Goal: Information Seeking & Learning: Learn about a topic

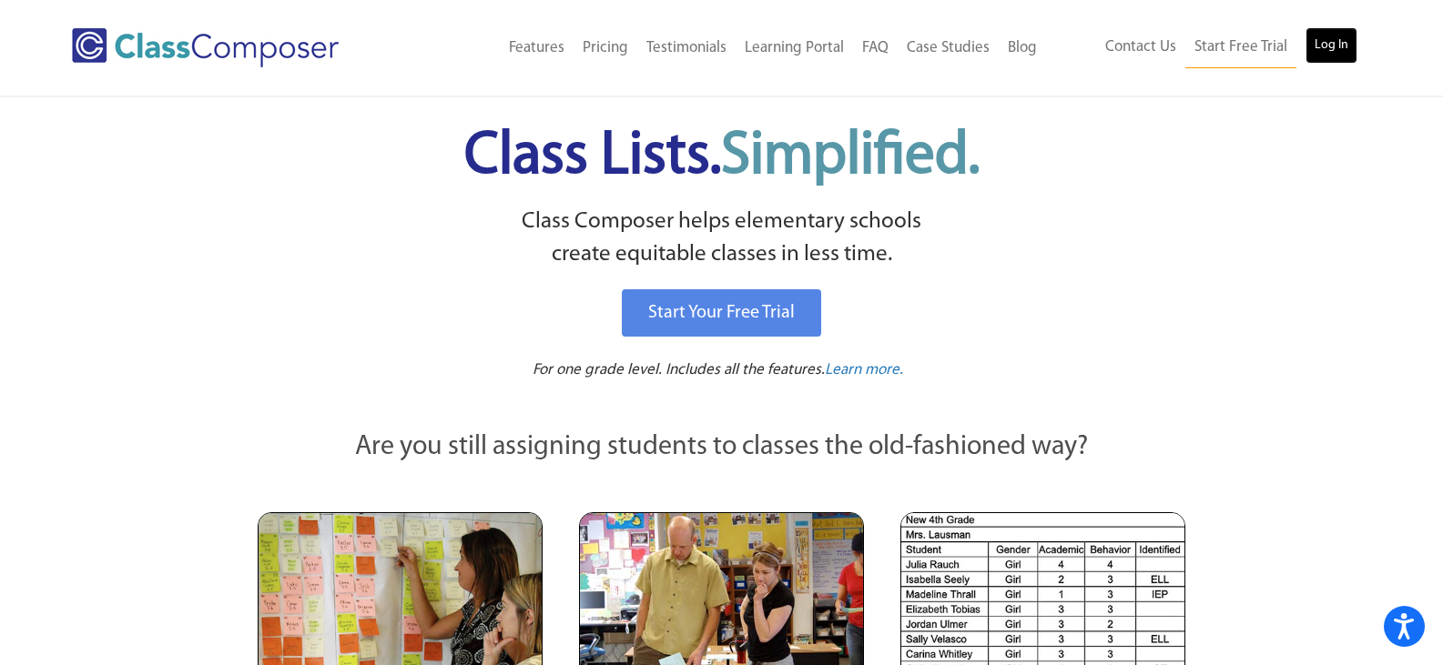
click at [1331, 55] on link "Log In" at bounding box center [1331, 45] width 52 height 36
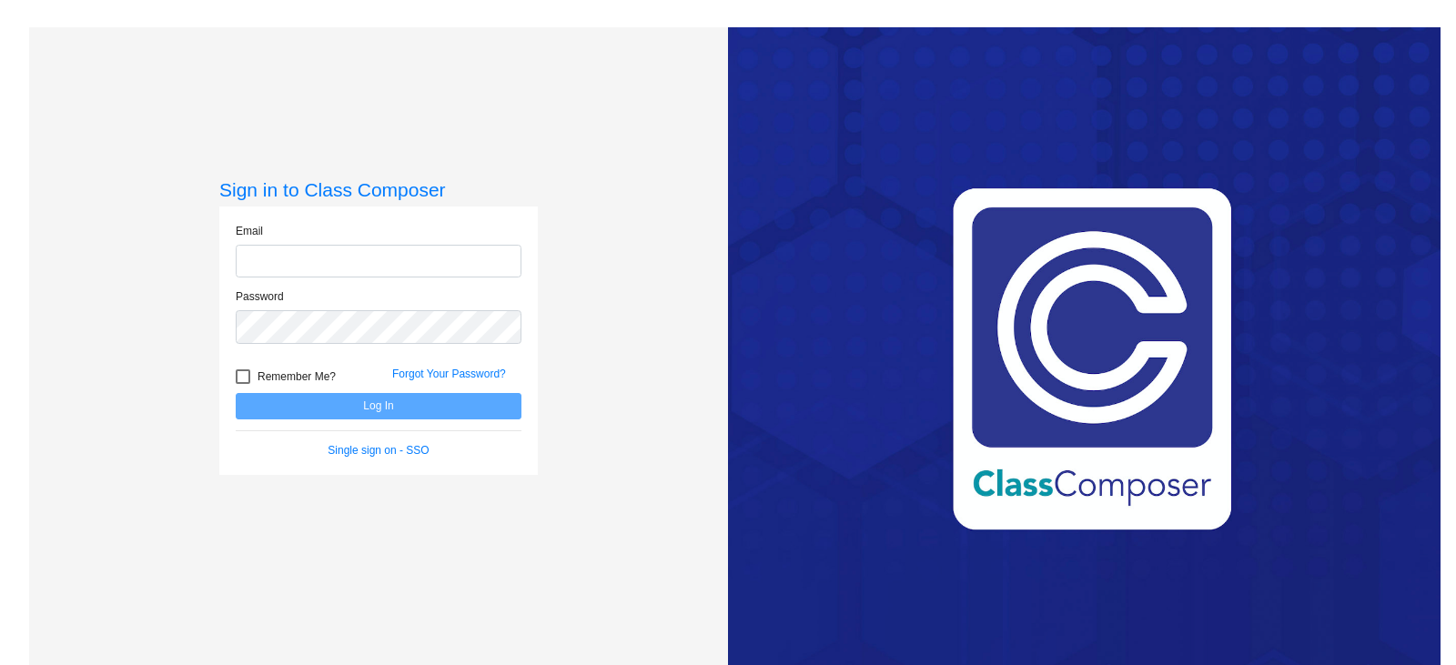
type input "lsigsbee@cnusd.k12.ca.us"
click at [310, 400] on button "Log In" at bounding box center [379, 406] width 286 height 26
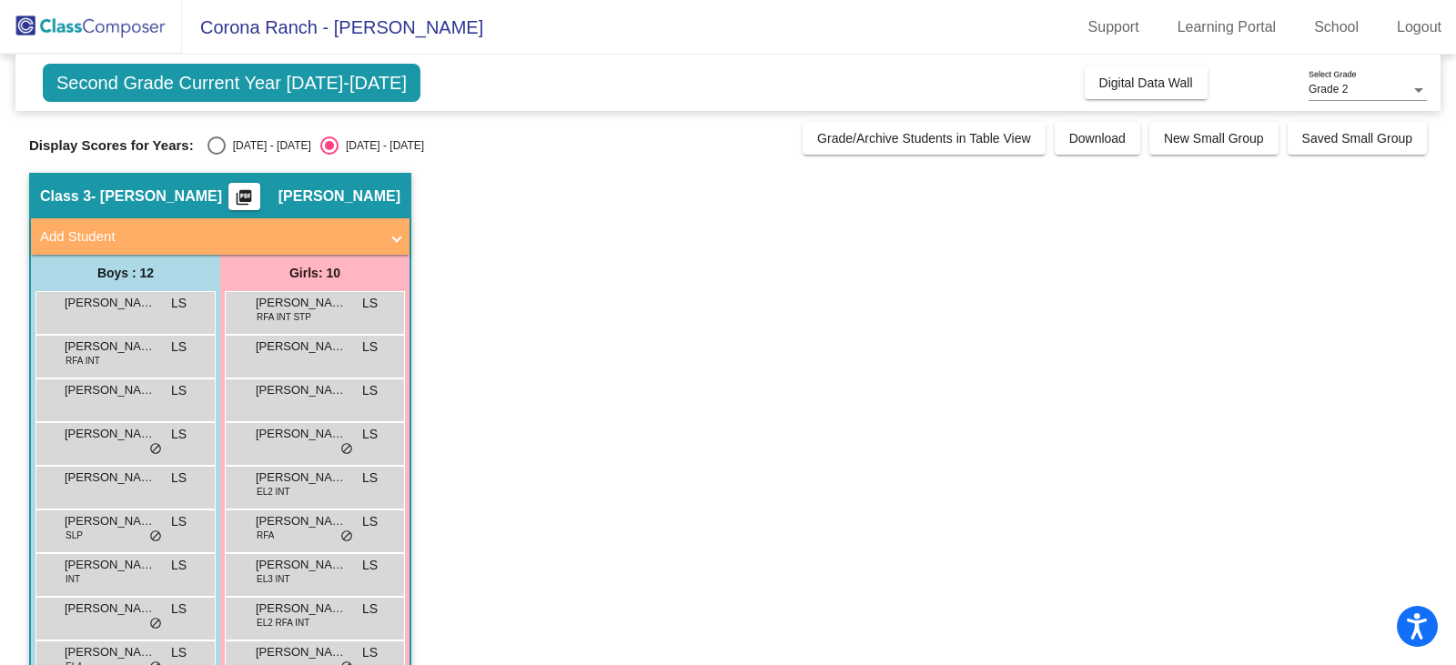
click at [216, 141] on div "Select an option" at bounding box center [217, 146] width 18 height 18
click at [216, 155] on input "2024 - 2025" at bounding box center [216, 155] width 1 height 1
radio input "true"
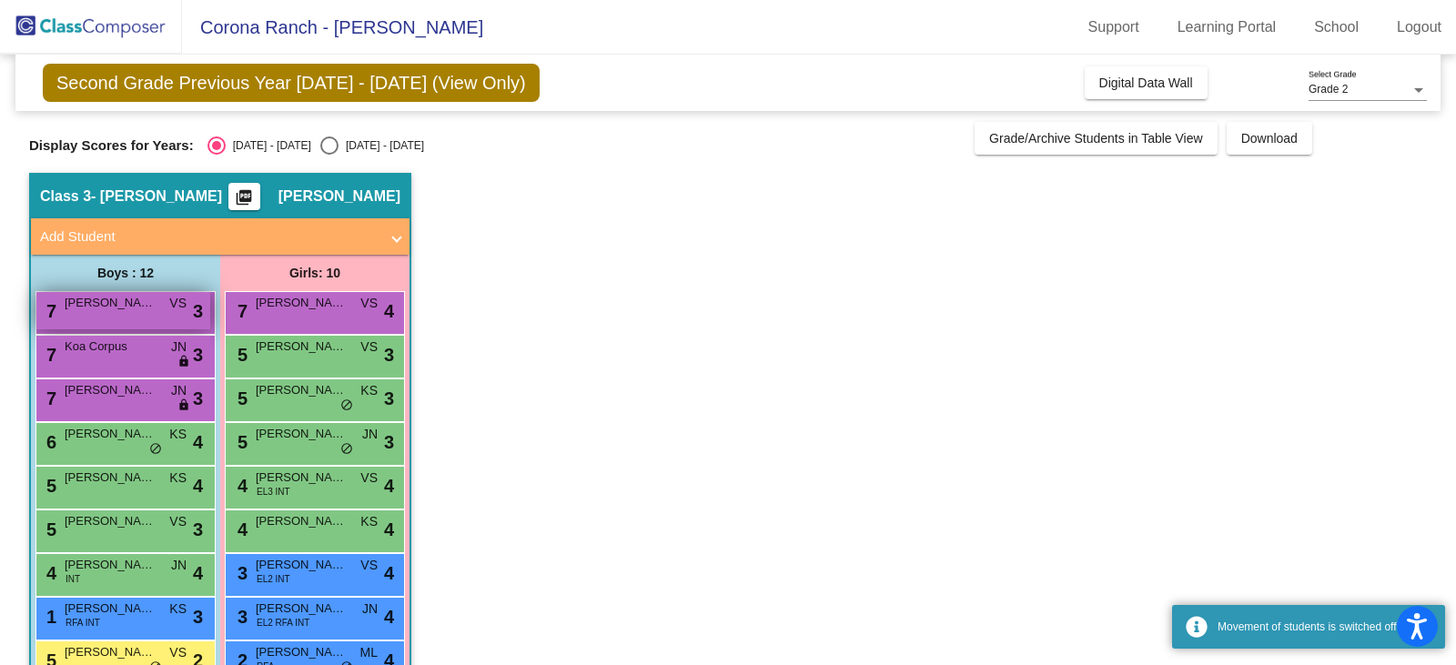
click at [111, 315] on div "7 Charles Suh VS lock do_not_disturb_alt 3" at bounding box center [123, 310] width 174 height 37
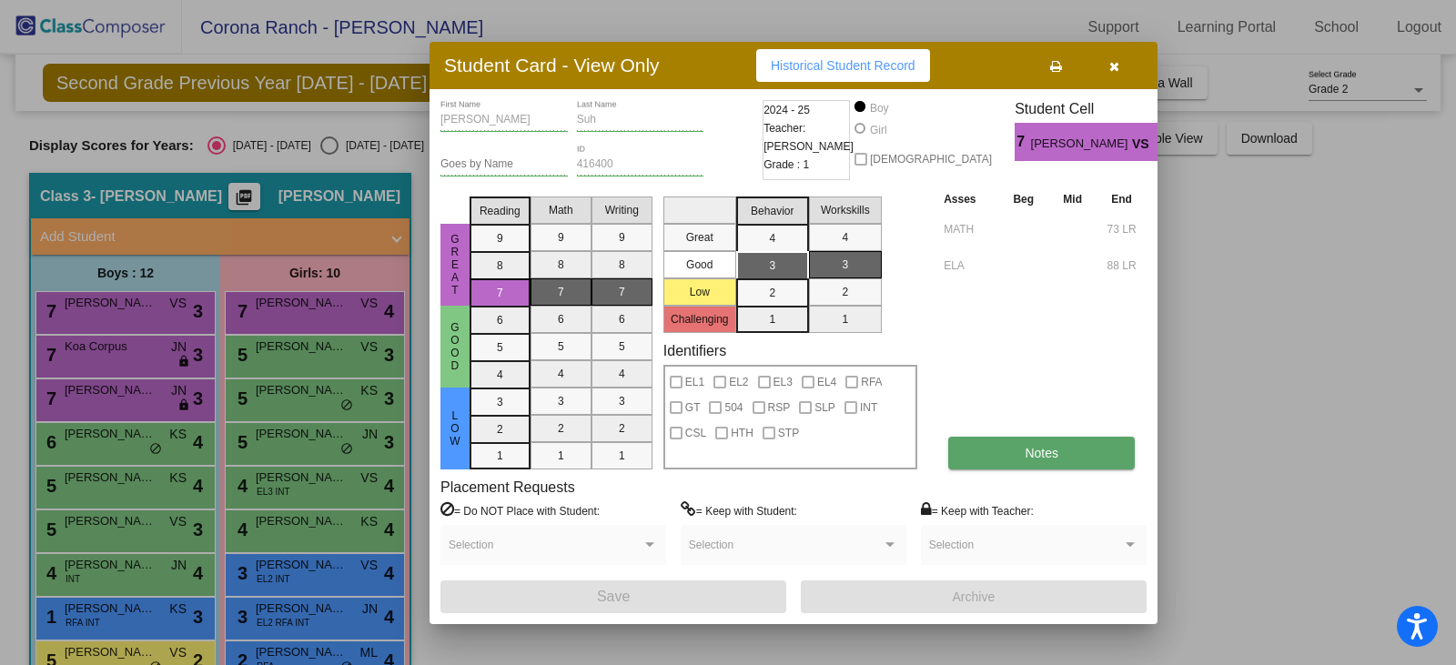
click at [1046, 458] on span "Notes" at bounding box center [1042, 453] width 34 height 15
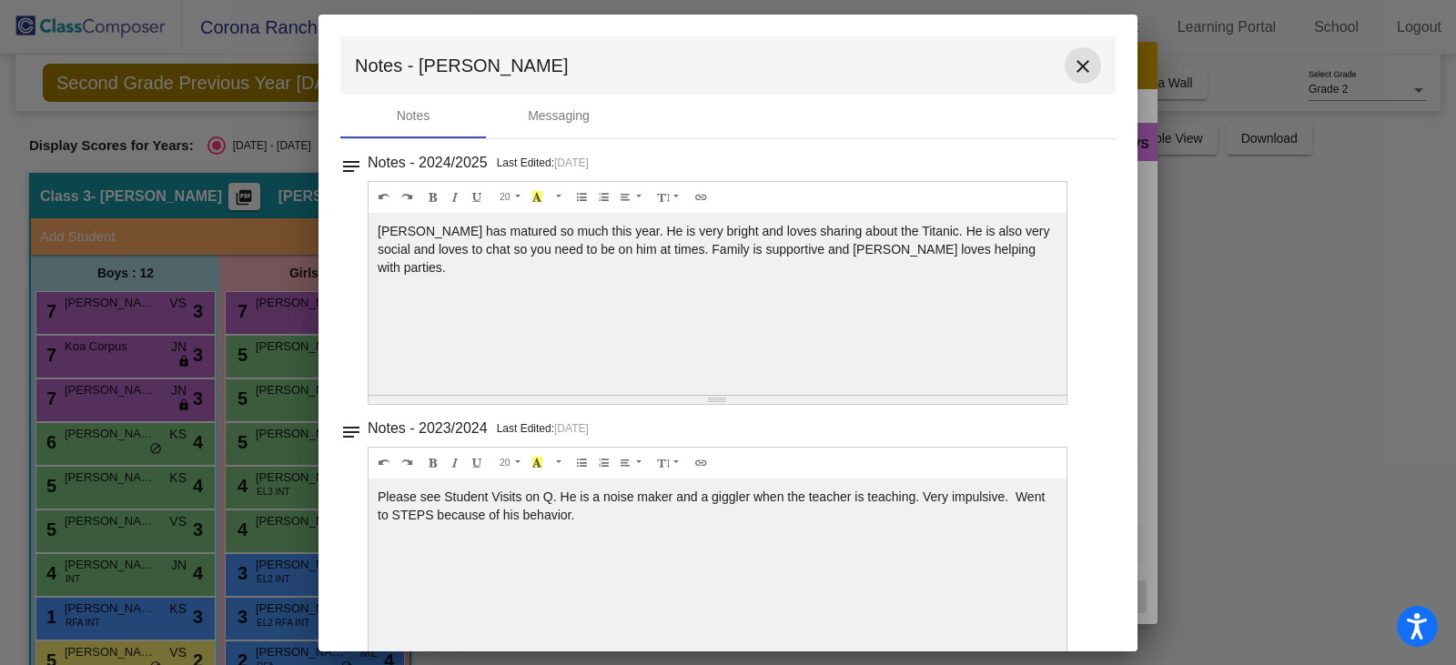
click at [1074, 64] on mat-icon "close" at bounding box center [1083, 67] width 22 height 22
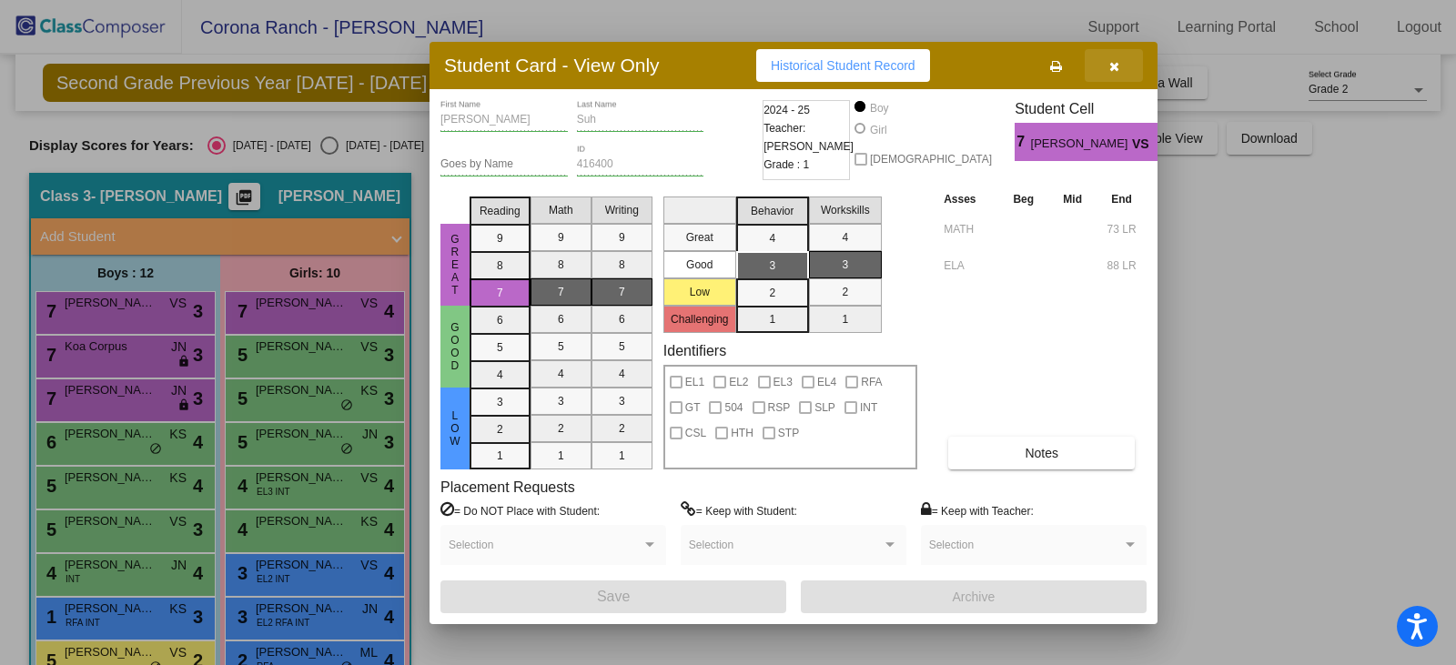
click at [1122, 60] on button "button" at bounding box center [1114, 65] width 58 height 33
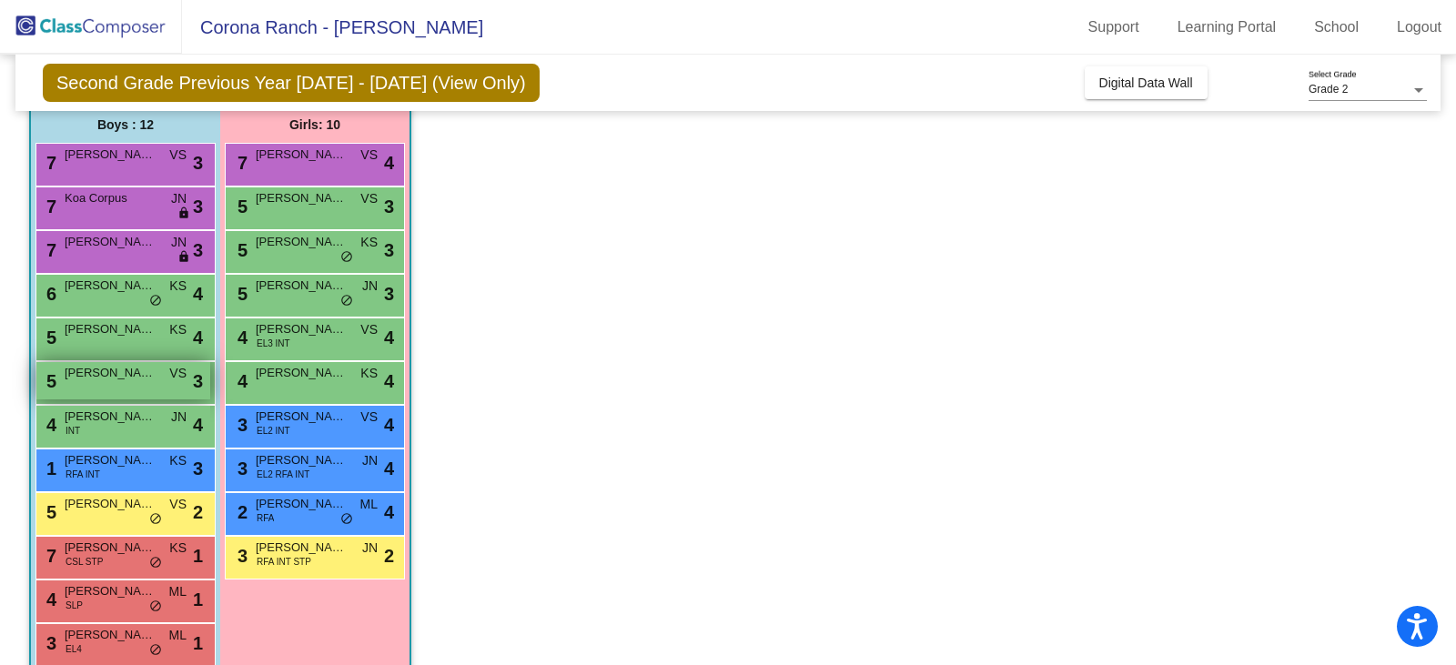
scroll to position [179, 0]
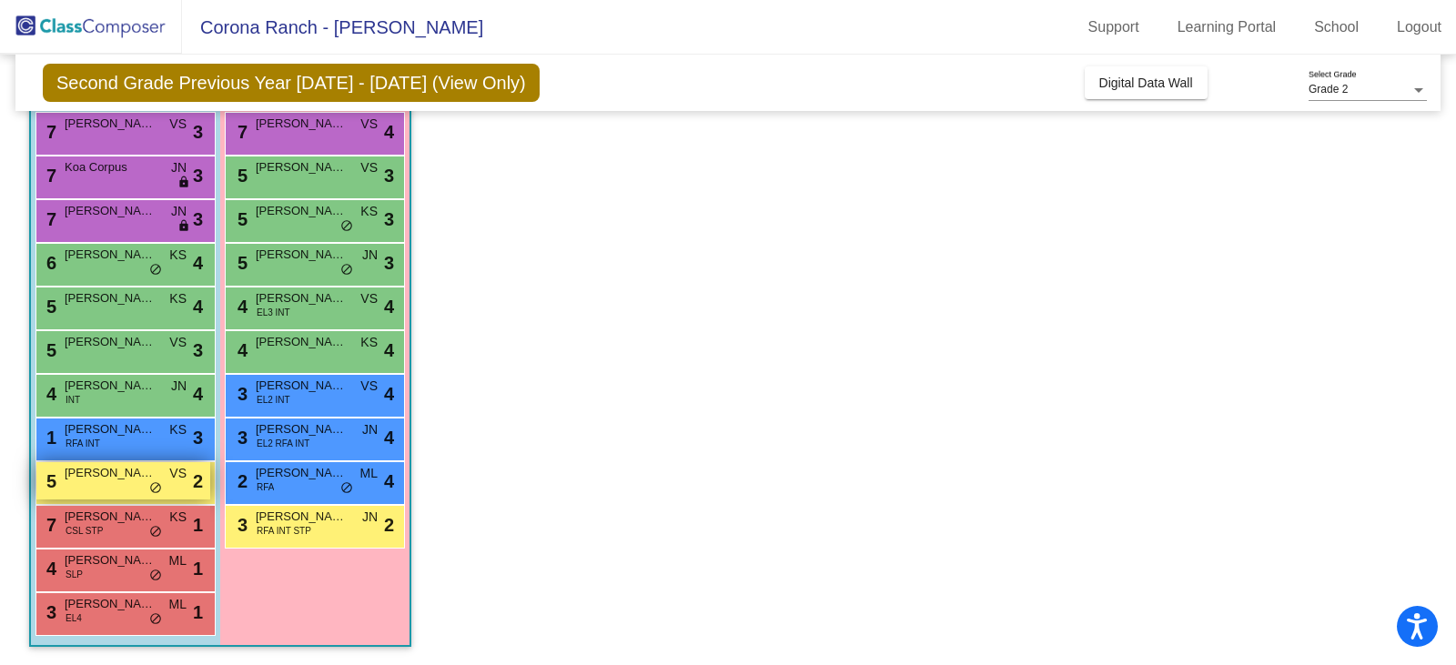
click at [92, 484] on div "5 Jameson Hall VS lock do_not_disturb_alt 2" at bounding box center [123, 480] width 174 height 37
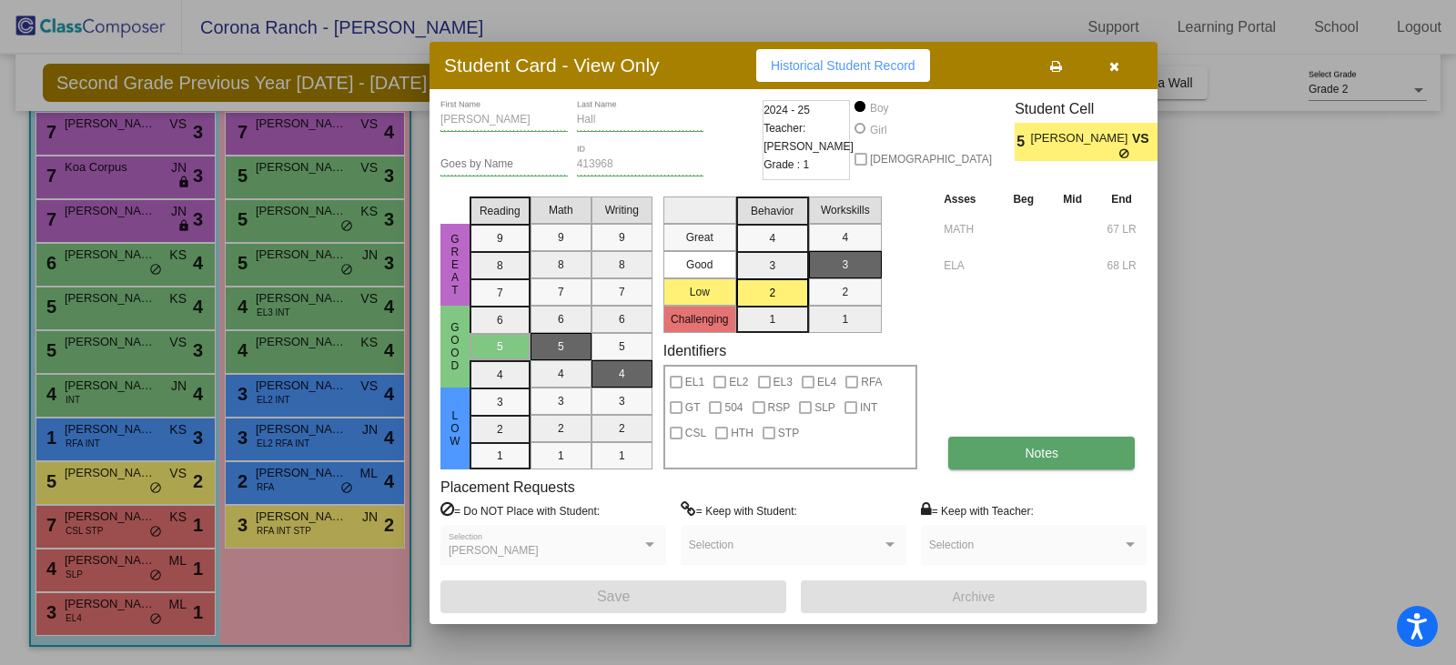
click at [1052, 450] on span "Notes" at bounding box center [1042, 453] width 34 height 15
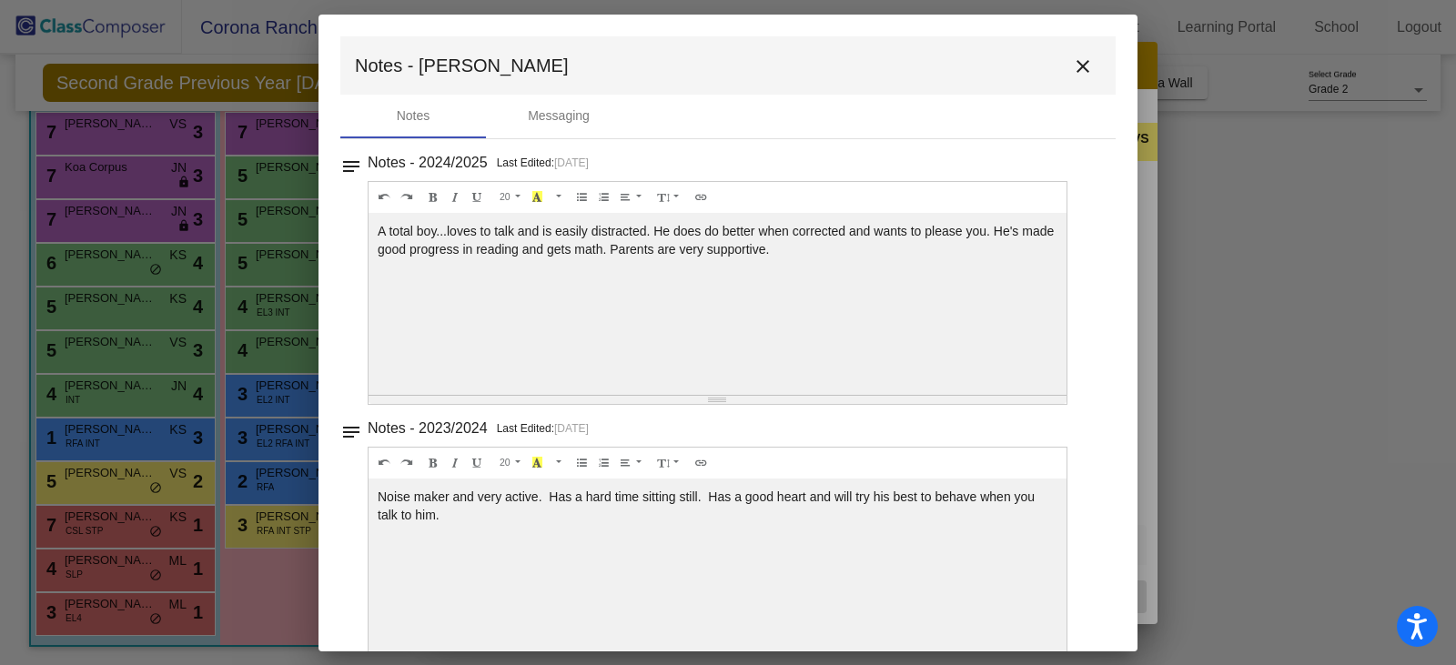
scroll to position [41, 0]
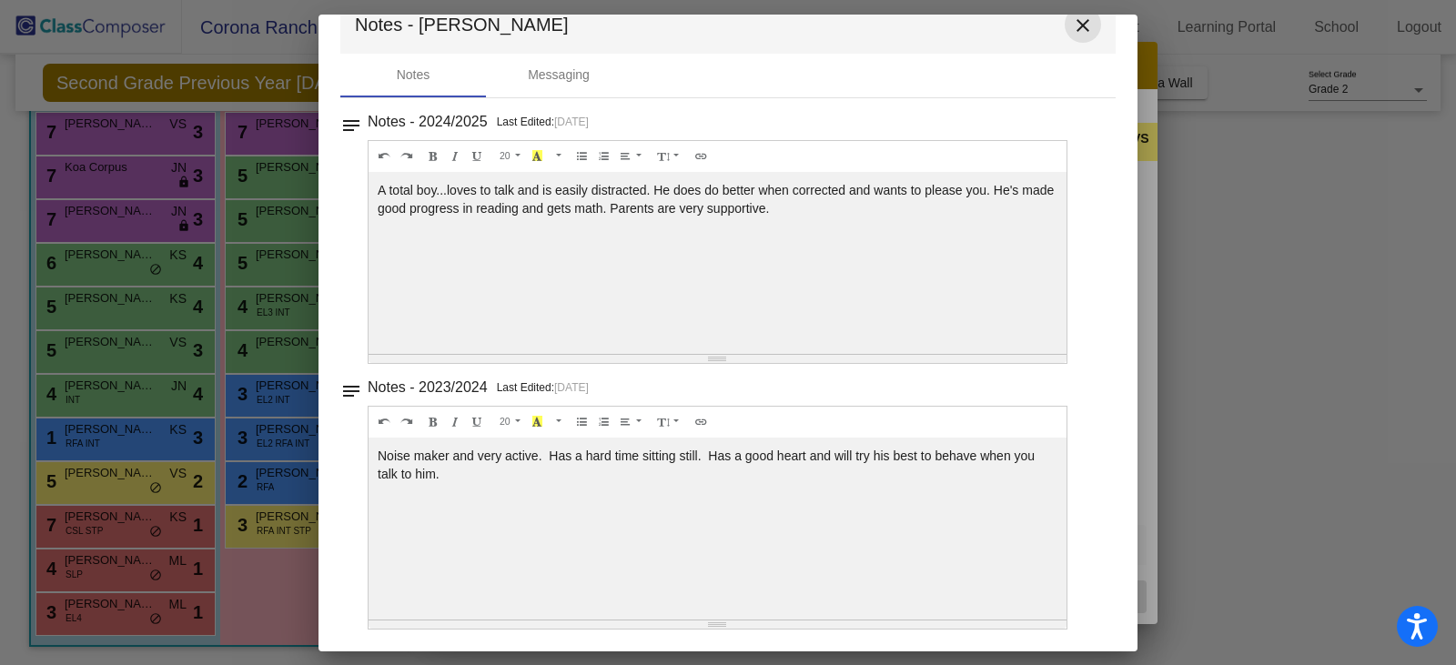
click at [1076, 31] on mat-icon "close" at bounding box center [1083, 26] width 22 height 22
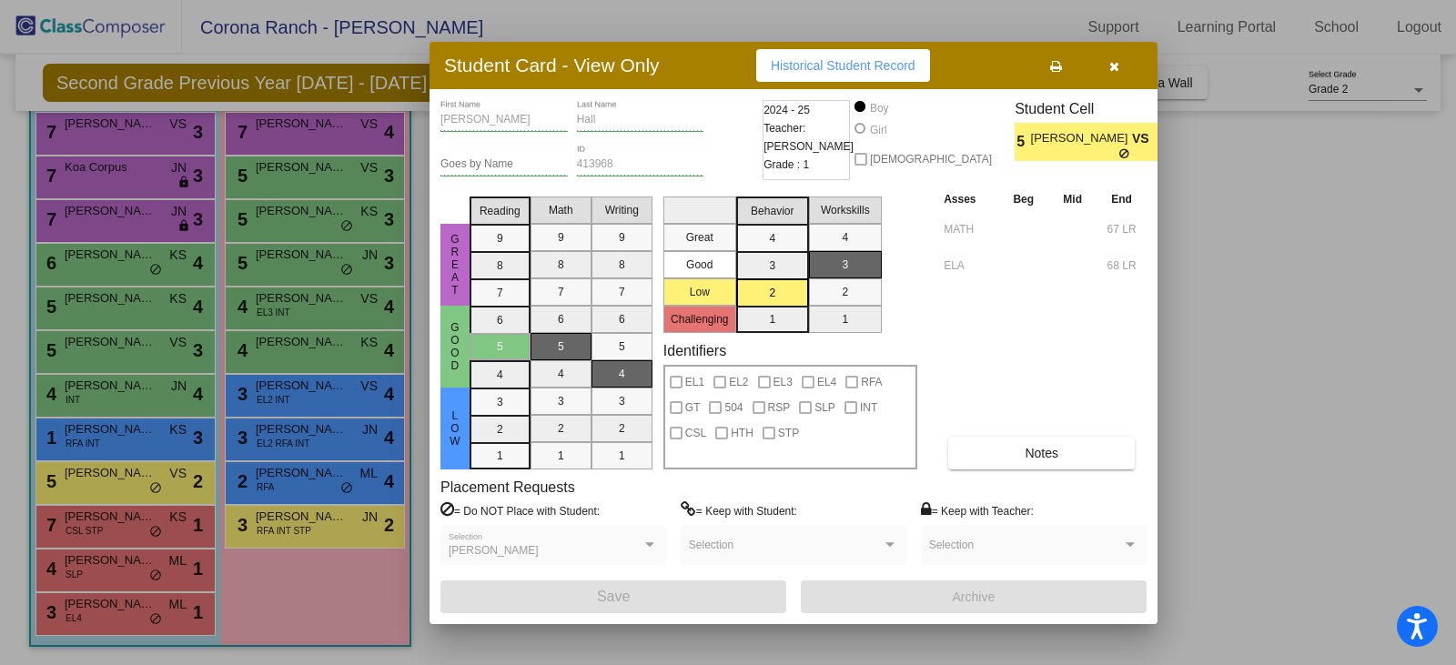
click at [1112, 65] on icon "button" at bounding box center [1114, 66] width 10 height 13
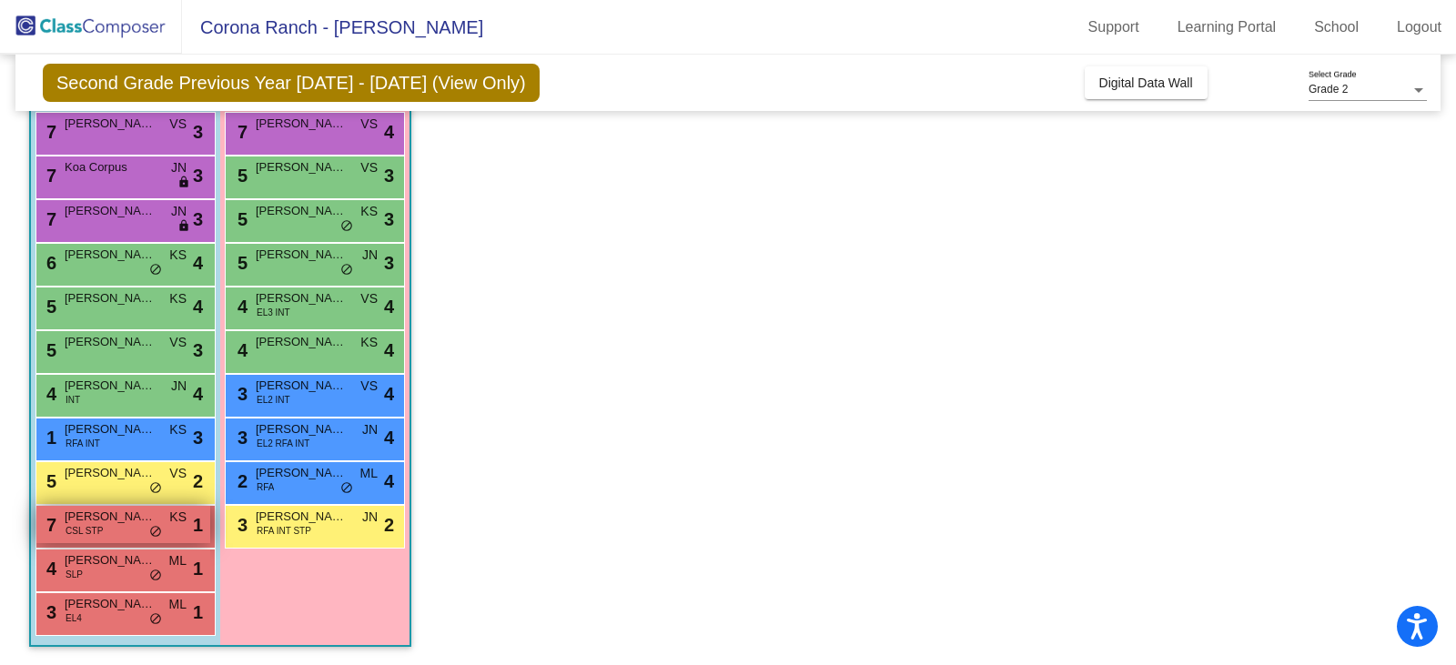
click at [89, 538] on span "CSL STP" at bounding box center [84, 531] width 37 height 14
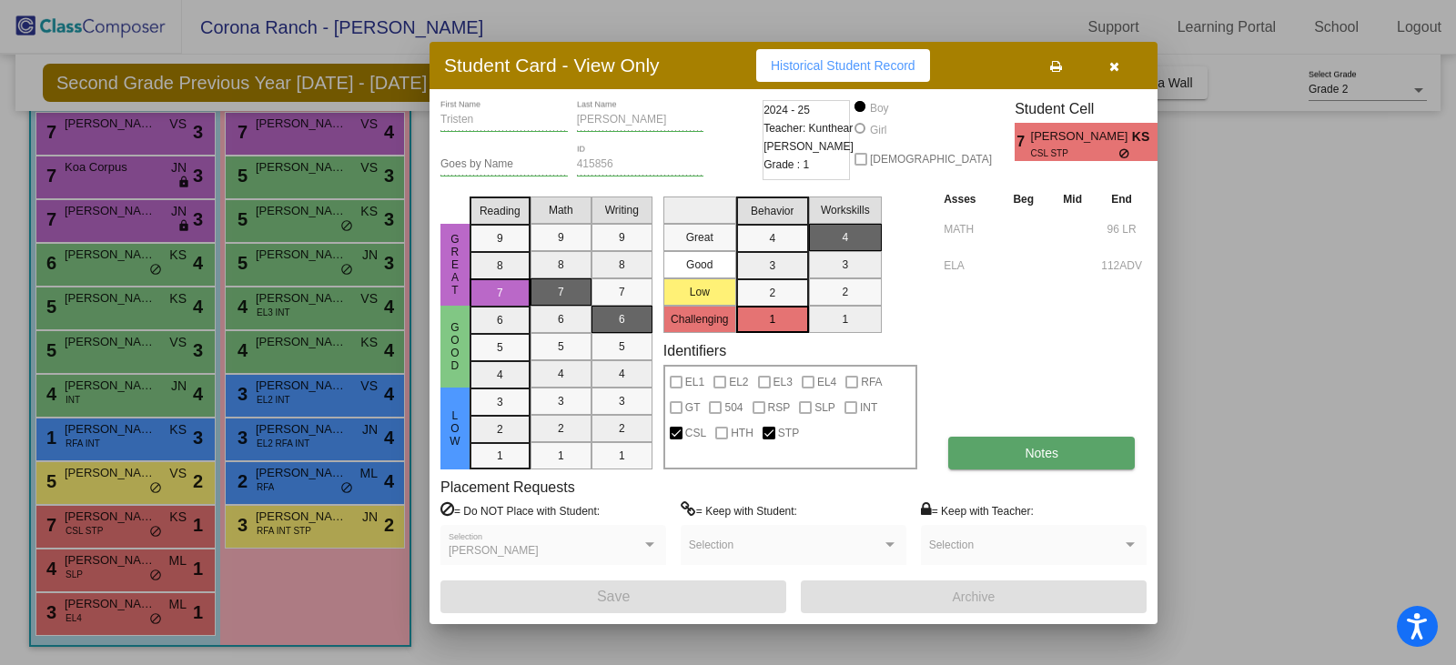
click at [1037, 466] on button "Notes" at bounding box center [1041, 453] width 187 height 33
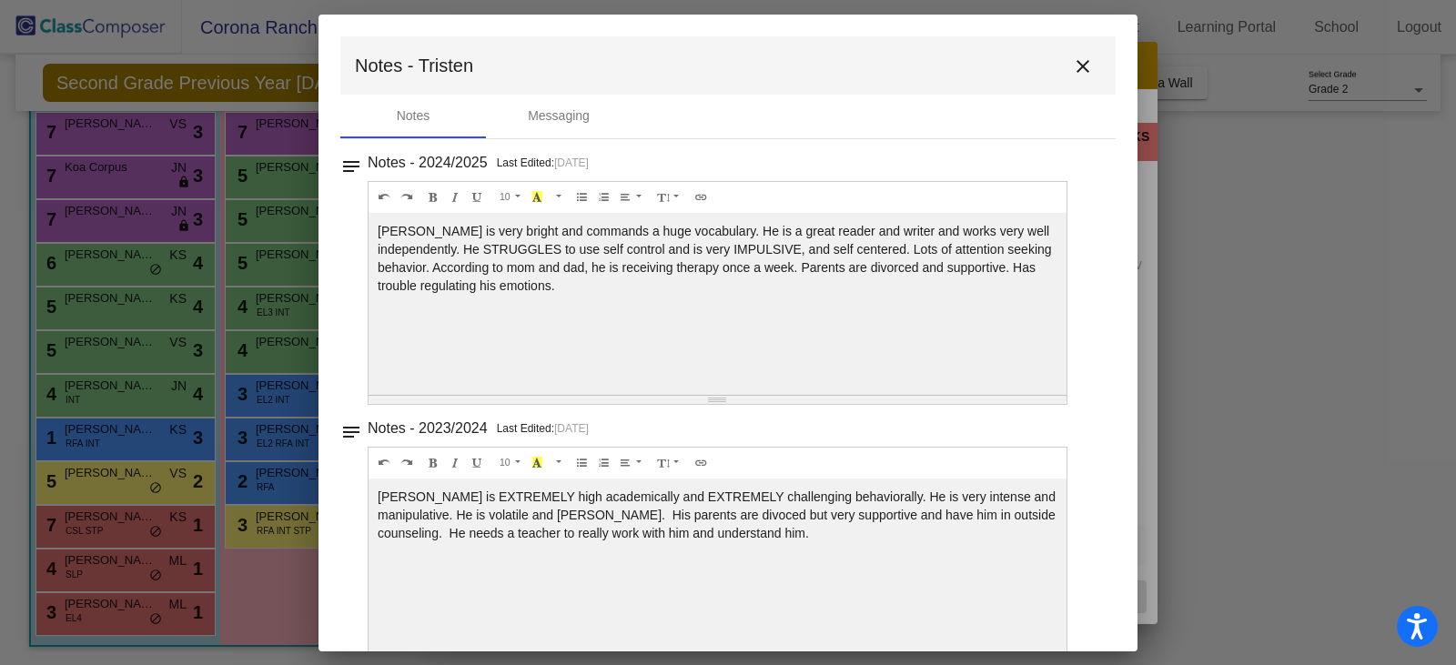
click at [1073, 63] on mat-icon "close" at bounding box center [1083, 67] width 22 height 22
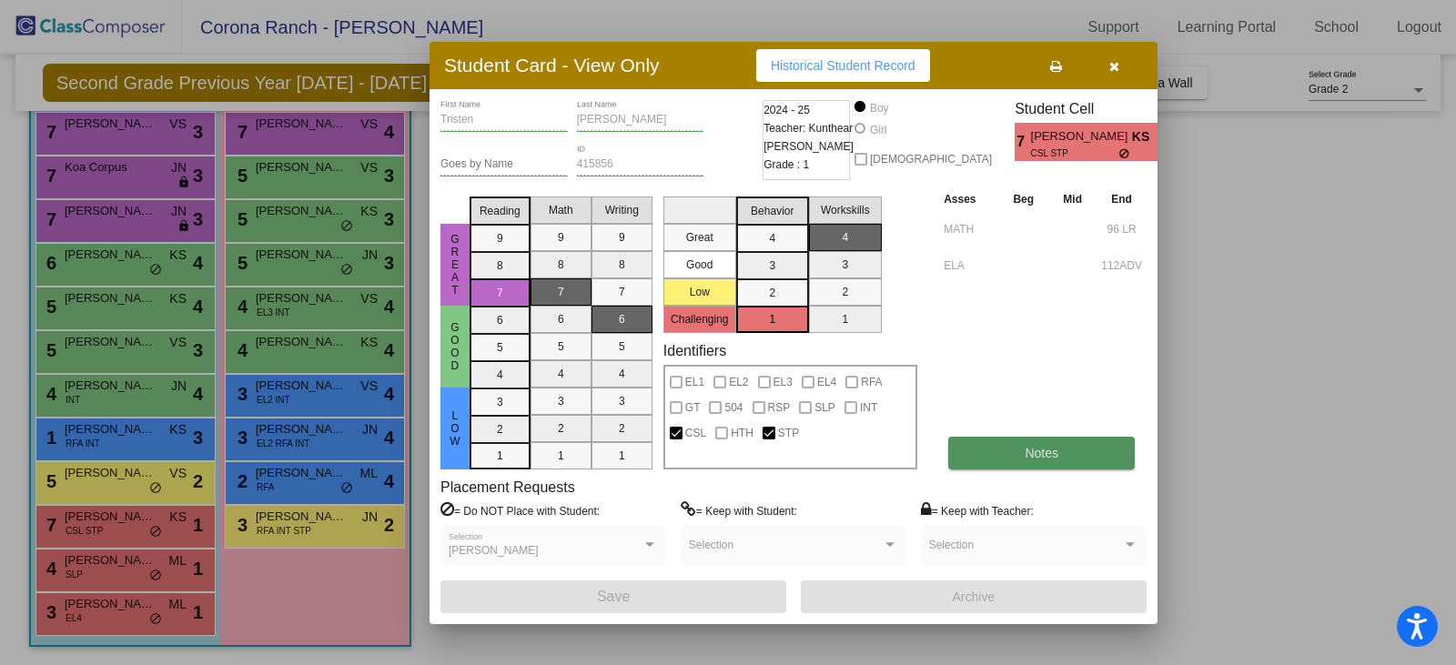
click at [1035, 455] on span "Notes" at bounding box center [1042, 453] width 34 height 15
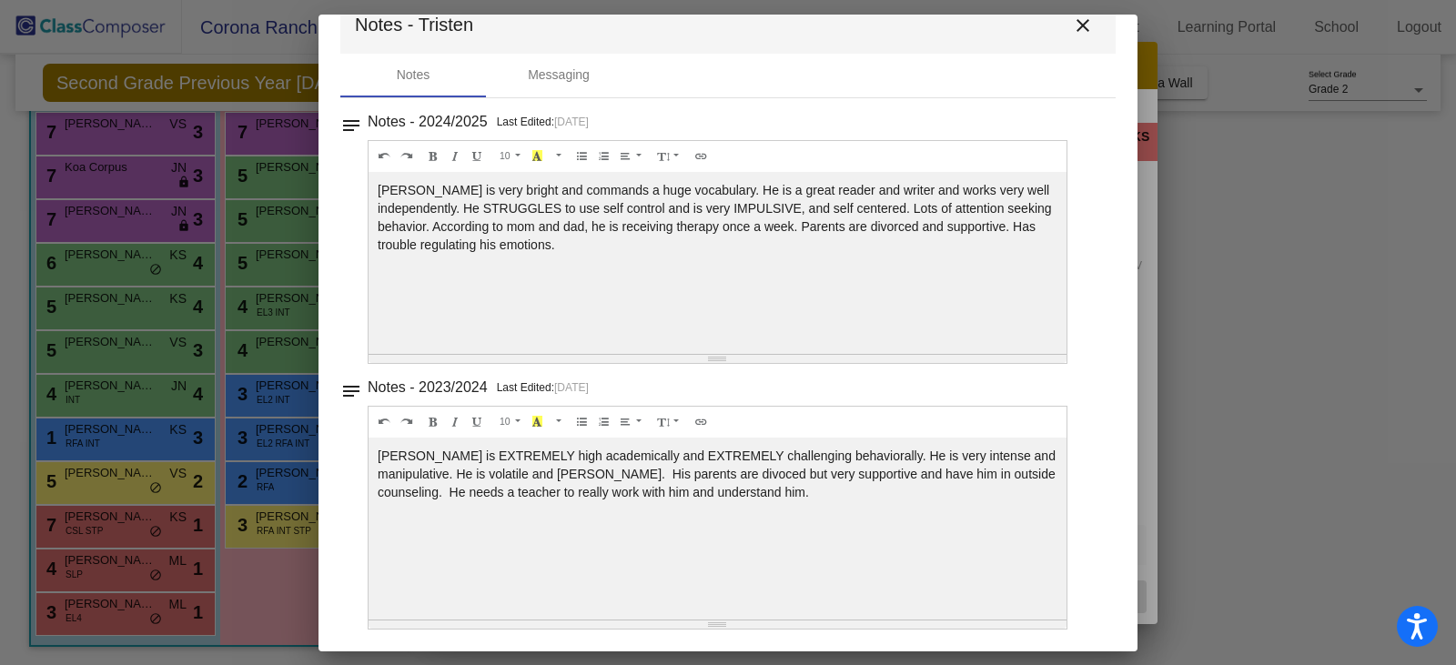
click at [1076, 18] on mat-icon "close" at bounding box center [1083, 26] width 22 height 22
